Goal: Communication & Community: Answer question/provide support

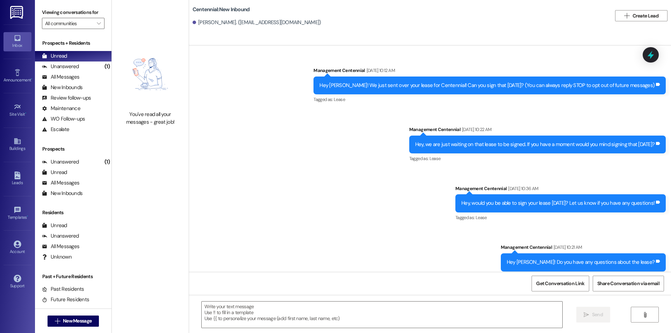
scroll to position [1296, 0]
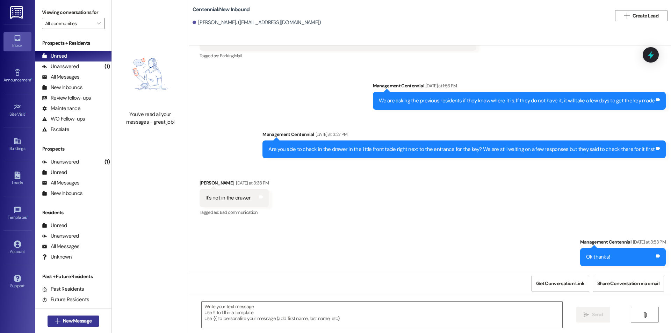
click at [81, 321] on span "New Message" at bounding box center [77, 320] width 29 height 7
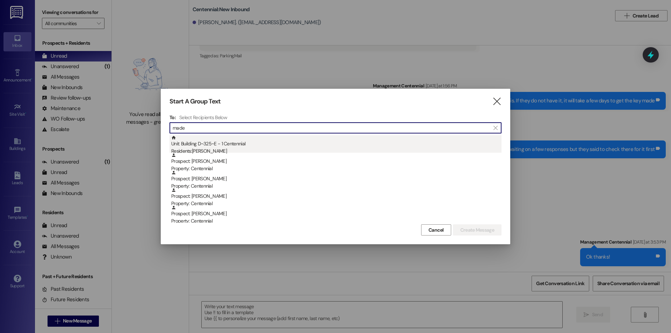
type input "made"
click at [216, 146] on div "Unit: Building D~325~E - 1 Centennial Residents: [PERSON_NAME]" at bounding box center [336, 145] width 330 height 20
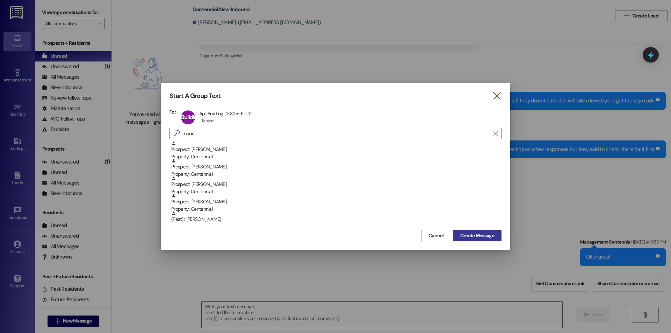
click at [462, 234] on span "Create Message" at bounding box center [478, 235] width 34 height 7
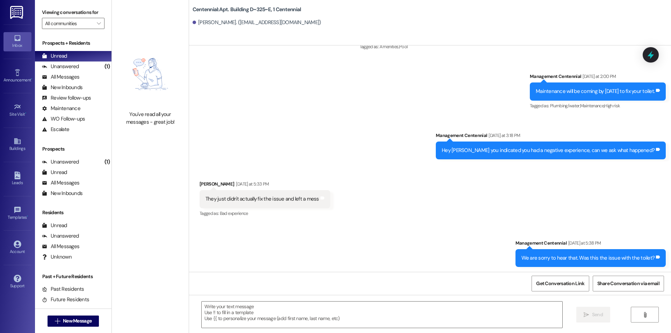
scroll to position [1819, 0]
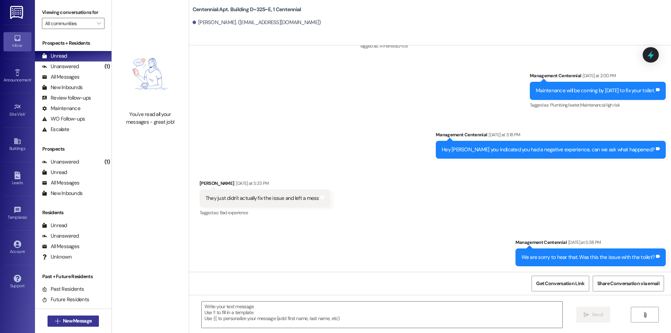
click at [75, 317] on button " New Message" at bounding box center [74, 321] width 52 height 11
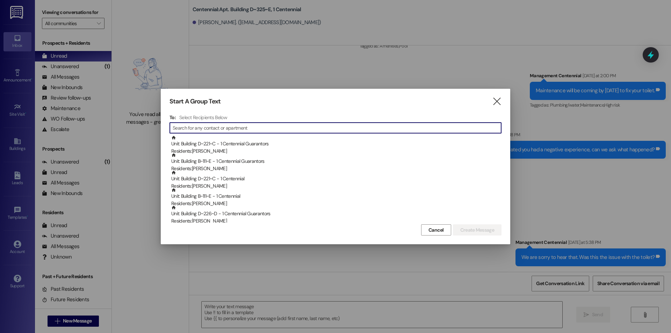
type input "u"
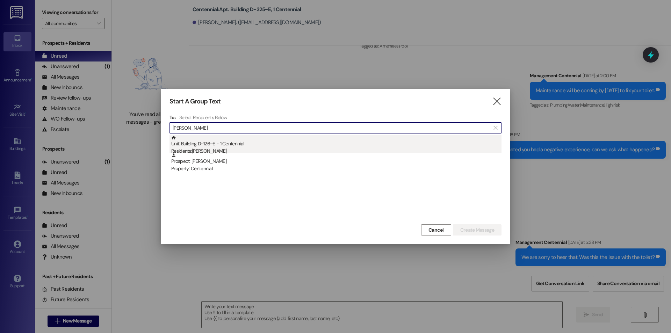
type input "[PERSON_NAME]"
click at [244, 143] on div "Unit: Building D~126~E - 1 Centennial Residents: [PERSON_NAME]" at bounding box center [336, 145] width 330 height 20
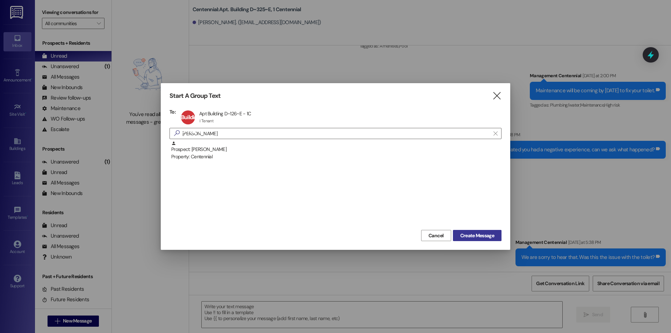
click at [490, 237] on span "Create Message" at bounding box center [478, 235] width 34 height 7
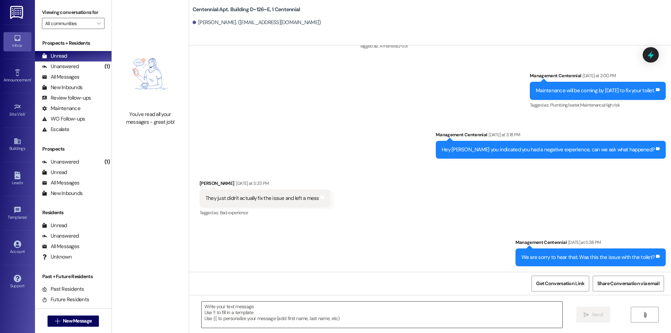
scroll to position [633, 0]
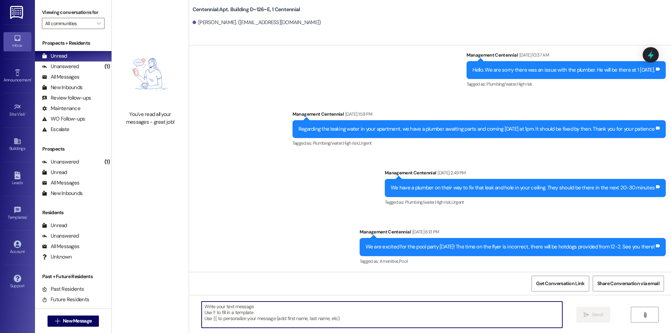
click at [336, 311] on textarea at bounding box center [382, 315] width 361 height 26
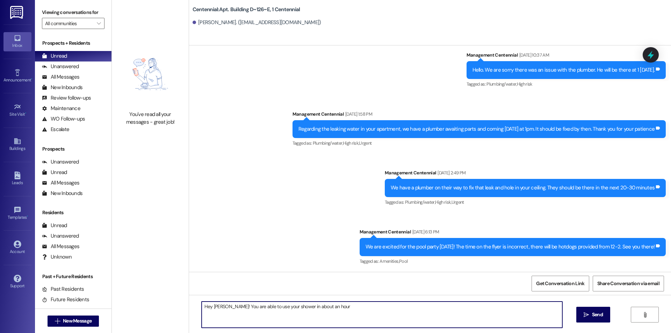
type textarea "Hey [PERSON_NAME]! You are able to use your shower in about an hour."
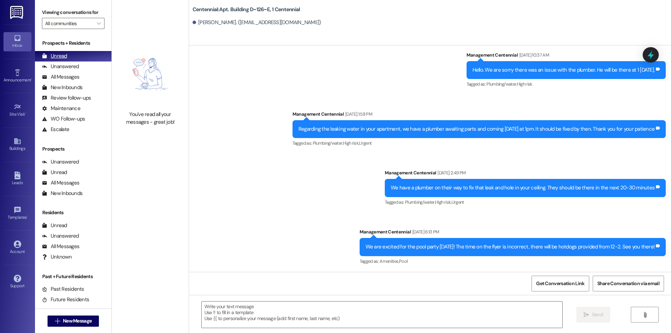
click at [58, 53] on div "Unread" at bounding box center [54, 55] width 25 height 7
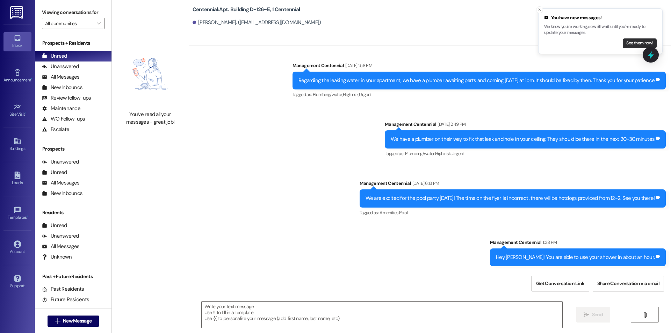
click at [642, 43] on button "See them now!" at bounding box center [640, 43] width 34 height 10
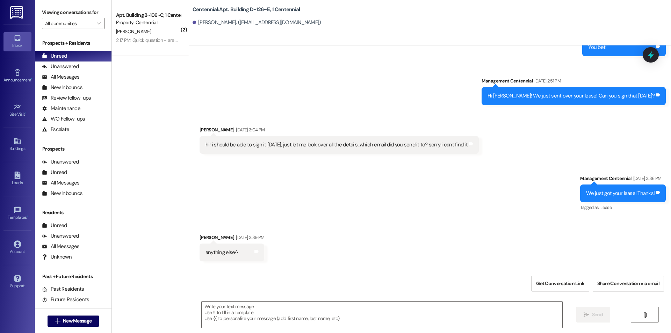
click at [632, 45] on div "Centennial: Apt. Building D~126~E, 1 Centennial [PERSON_NAME]. ([EMAIL_ADDRESS]…" at bounding box center [430, 22] width 482 height 45
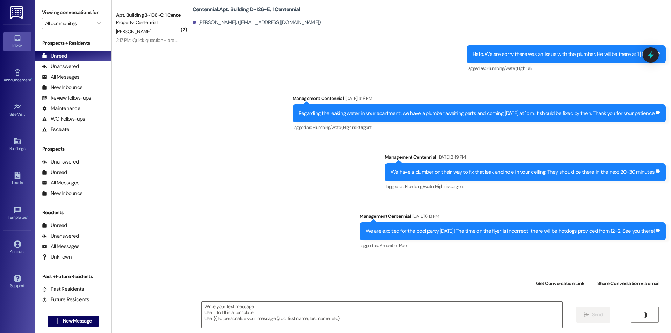
scroll to position [692, 0]
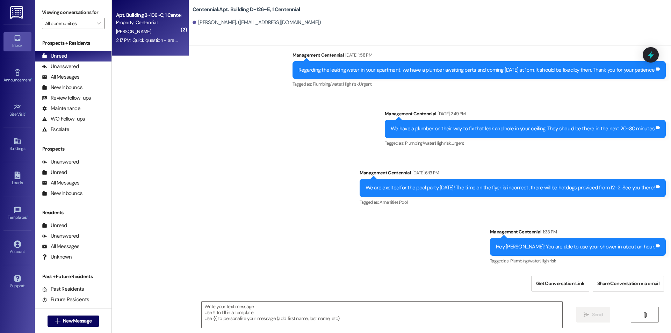
click at [138, 44] on div "2:17 PM: Quick question - are we allowed to hold an outdoor concert sometime? M…" at bounding box center [148, 40] width 66 height 9
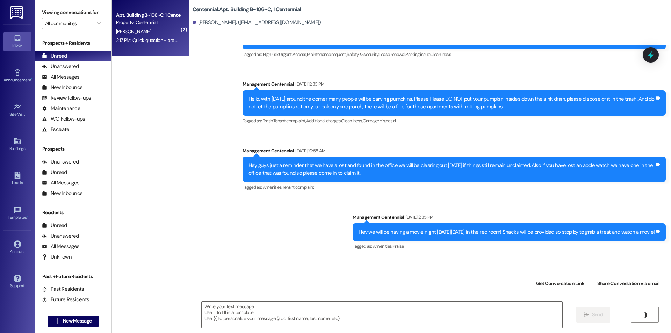
scroll to position [8271, 0]
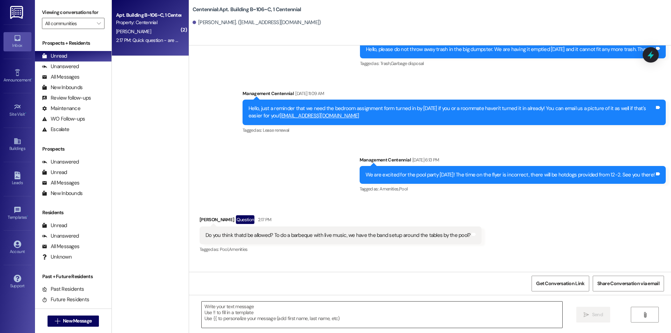
click at [323, 308] on textarea at bounding box center [382, 315] width 361 height 26
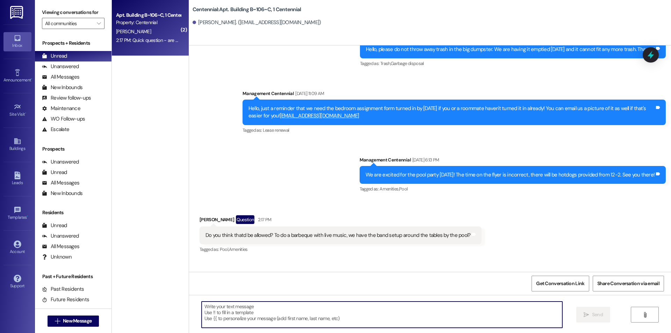
click at [322, 313] on textarea at bounding box center [382, 315] width 361 height 26
click at [205, 308] on textarea "Thats a great question" at bounding box center [382, 315] width 361 height 26
click at [210, 309] on textarea "Thats a great question" at bounding box center [382, 315] width 361 height 26
click at [207, 307] on textarea "Thats a great question" at bounding box center [382, 315] width 361 height 26
click at [209, 307] on textarea "Thats a great question" at bounding box center [382, 315] width 361 height 26
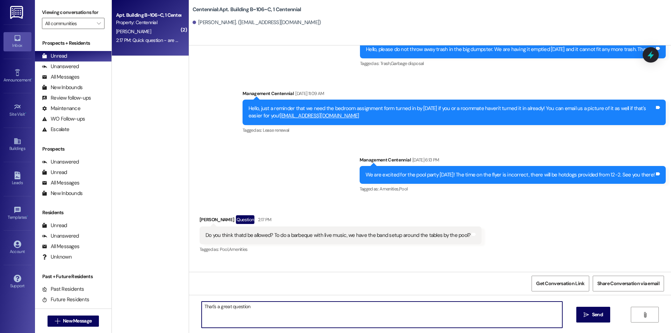
click at [260, 308] on textarea "That's a great question" at bounding box center [382, 315] width 361 height 26
drag, startPoint x: 271, startPoint y: 307, endPoint x: 248, endPoint y: 307, distance: 22.7
click at [248, 307] on textarea "That's a great question. It should be fine as long as you are done by quiet hou…" at bounding box center [382, 315] width 361 height 26
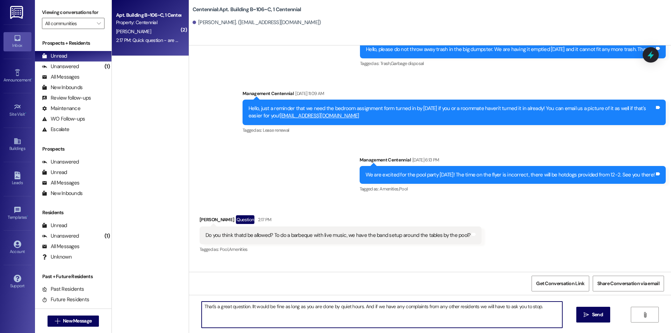
click at [248, 306] on textarea "That's a great question. IIt would be fine as long as you are done by quiet hou…" at bounding box center [382, 315] width 361 height 26
type textarea "That's a great question. It would be fine as long as you are done by quiet hour…"
click at [581, 320] on button " Send" at bounding box center [594, 315] width 34 height 16
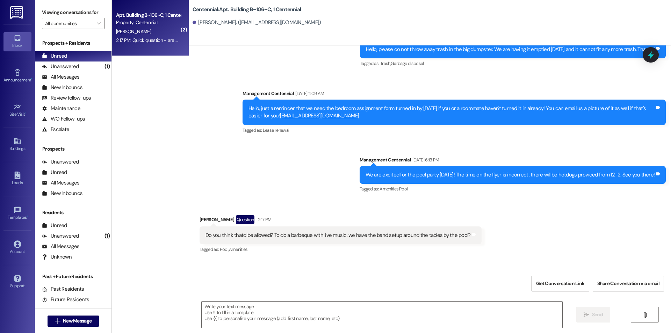
scroll to position [8271, 0]
